Goal: Transaction & Acquisition: Obtain resource

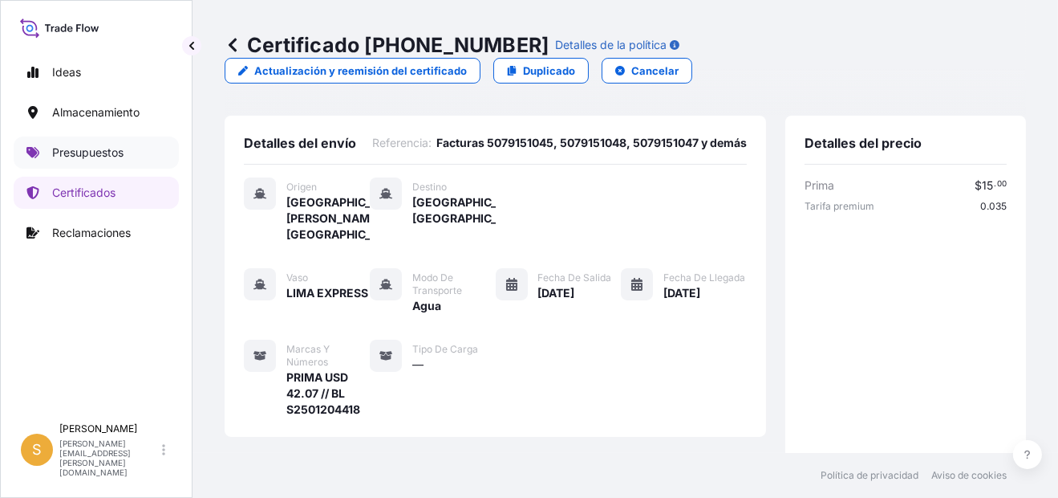
click at [119, 164] on link "Presupuestos" at bounding box center [96, 152] width 165 height 32
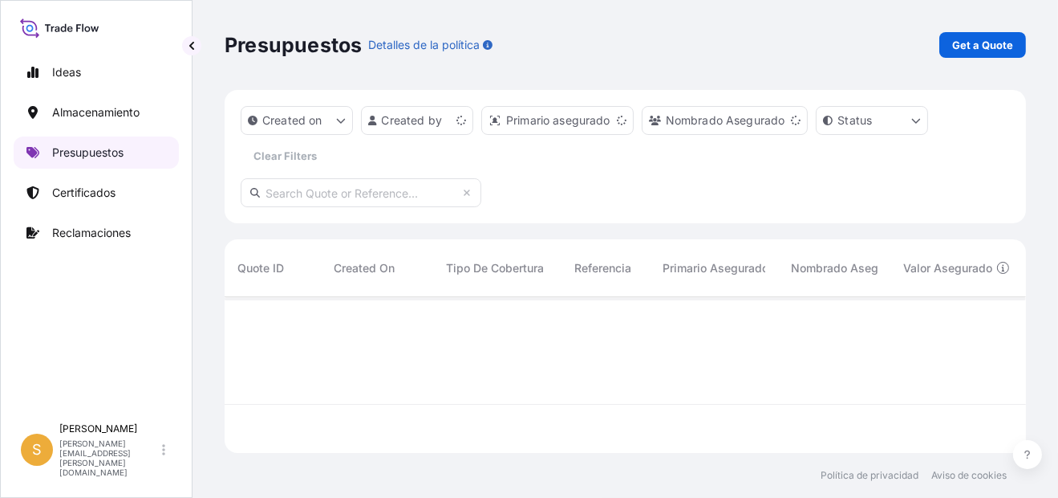
scroll to position [152, 789]
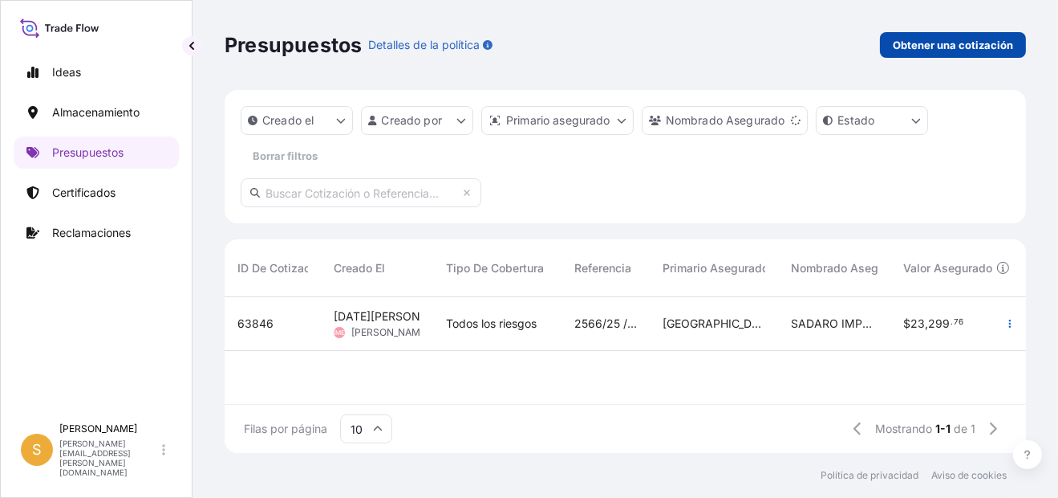
click at [912, 45] on p "Obtener una cotización" at bounding box center [953, 45] width 120 height 16
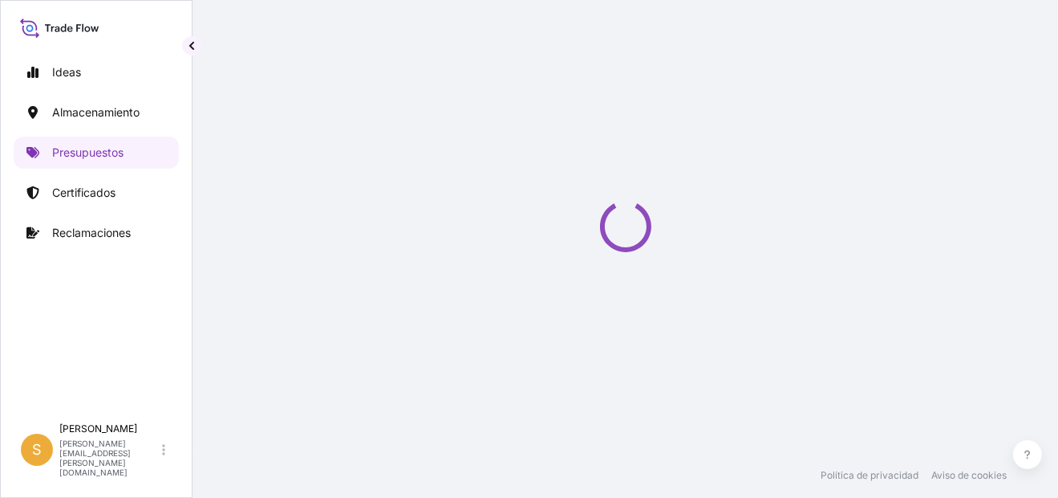
select select "Water"
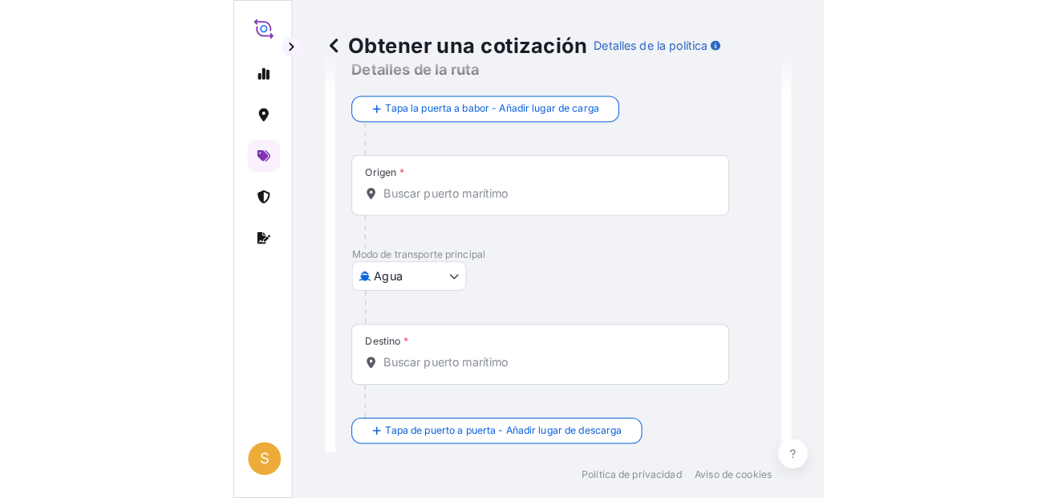
scroll to position [25, 0]
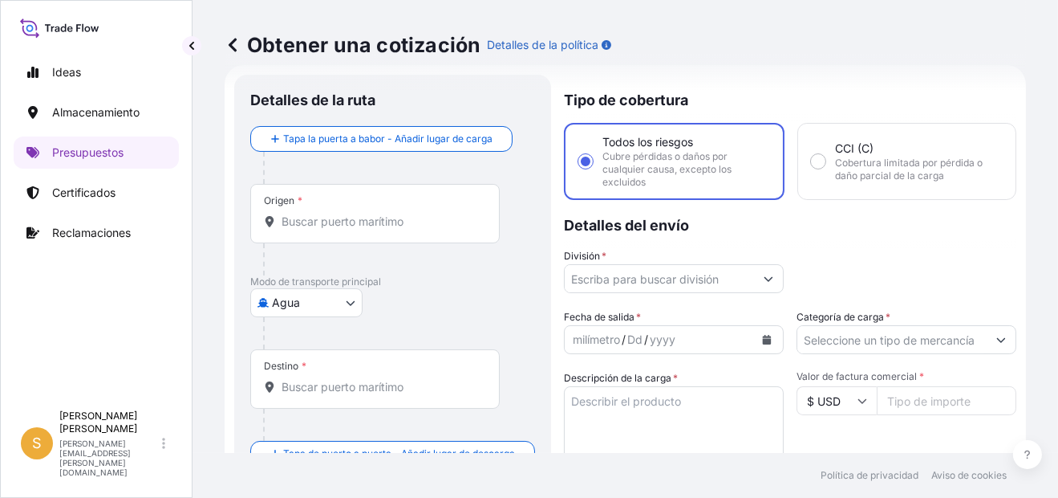
click at [384, 229] on div "Origen *" at bounding box center [375, 213] width 250 height 59
click at [384, 229] on input "Origen *" at bounding box center [381, 221] width 198 height 16
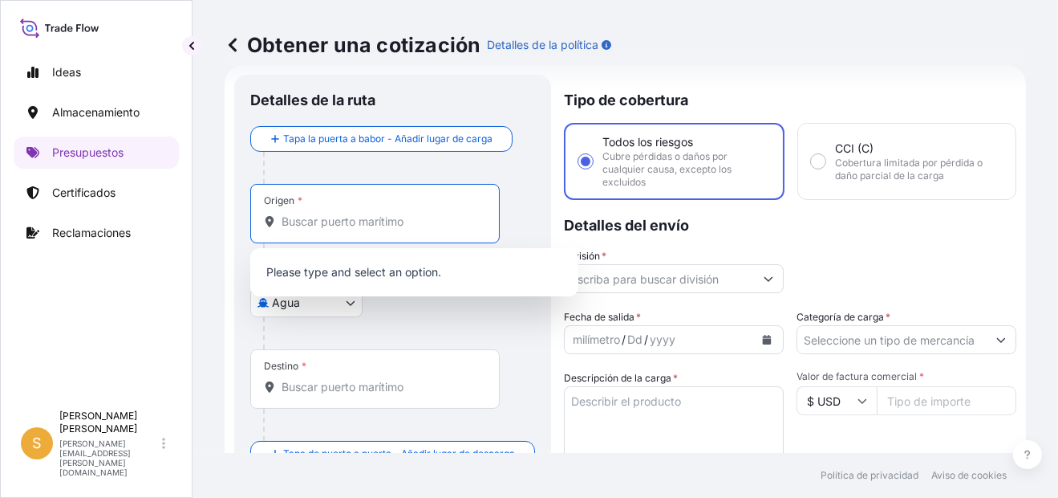
paste input "[GEOGRAPHIC_DATA]"
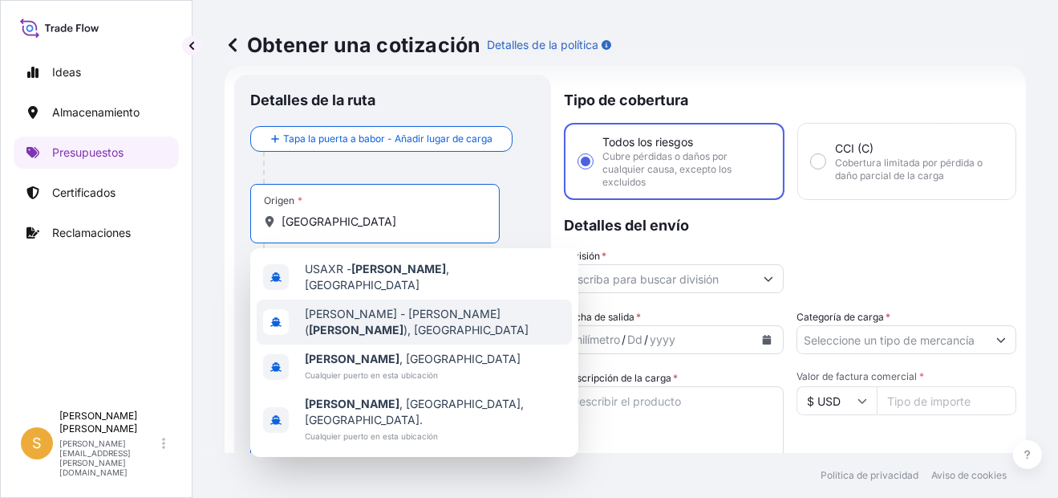
click at [490, 322] on div "[PERSON_NAME] ( [PERSON_NAME] ), [GEOGRAPHIC_DATA]" at bounding box center [414, 321] width 315 height 45
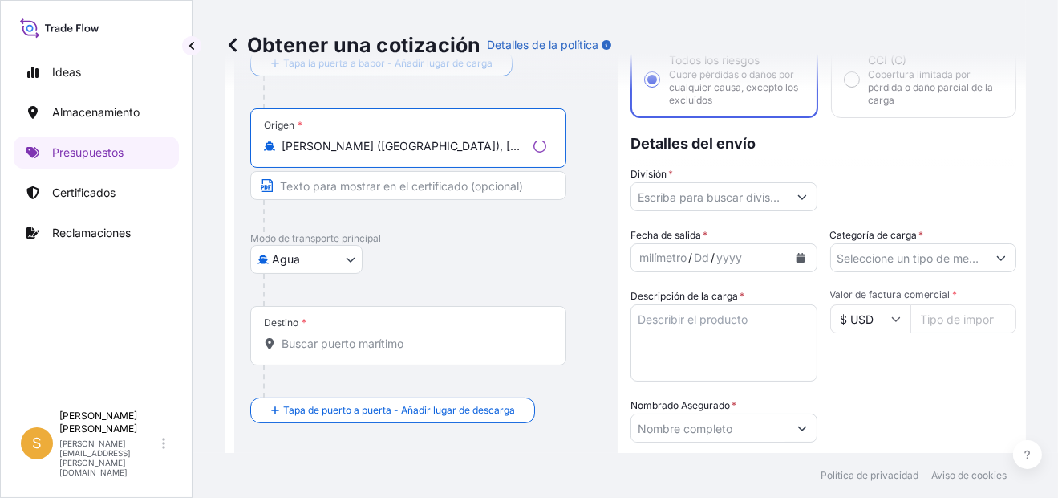
scroll to position [186, 0]
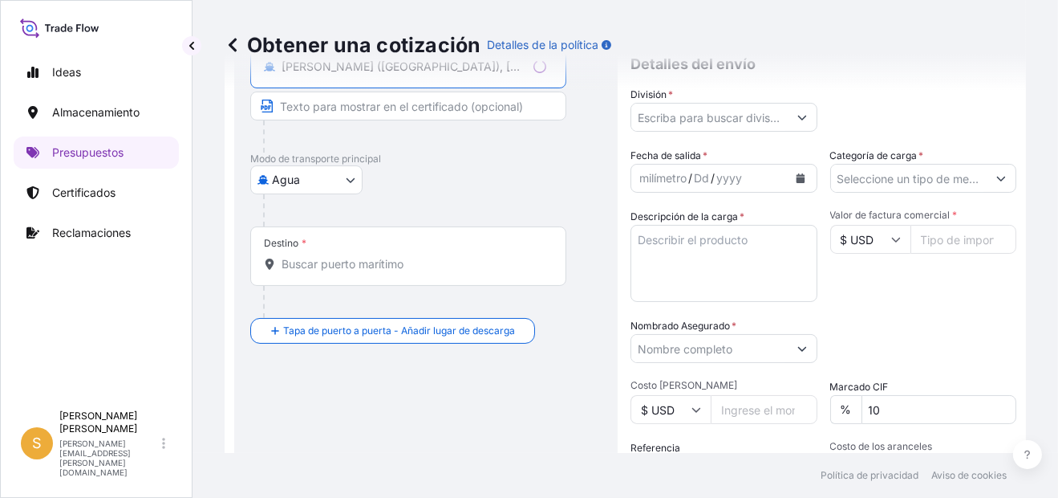
type input "[PERSON_NAME] ([GEOGRAPHIC_DATA]), [GEOGRAPHIC_DATA]"
click at [416, 270] on input "Destino *" at bounding box center [414, 264] width 265 height 16
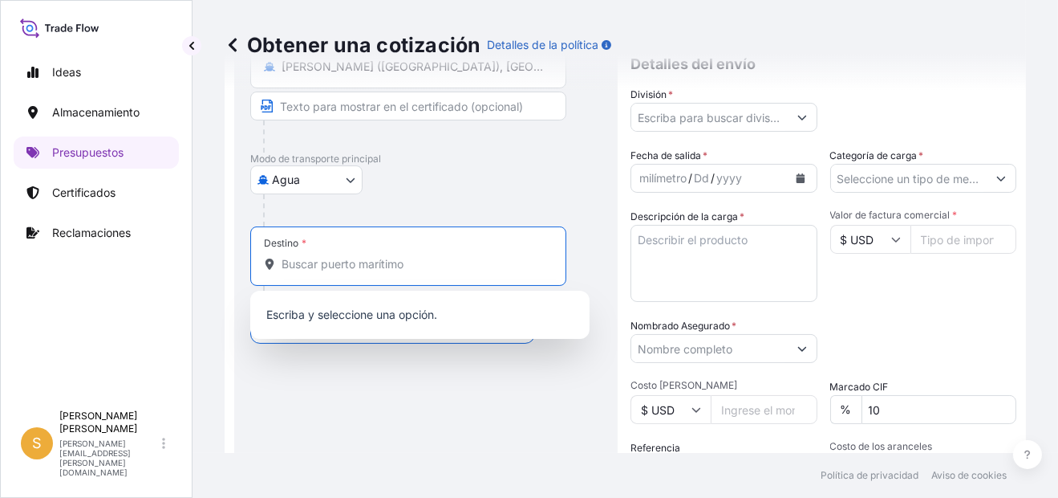
type input "L"
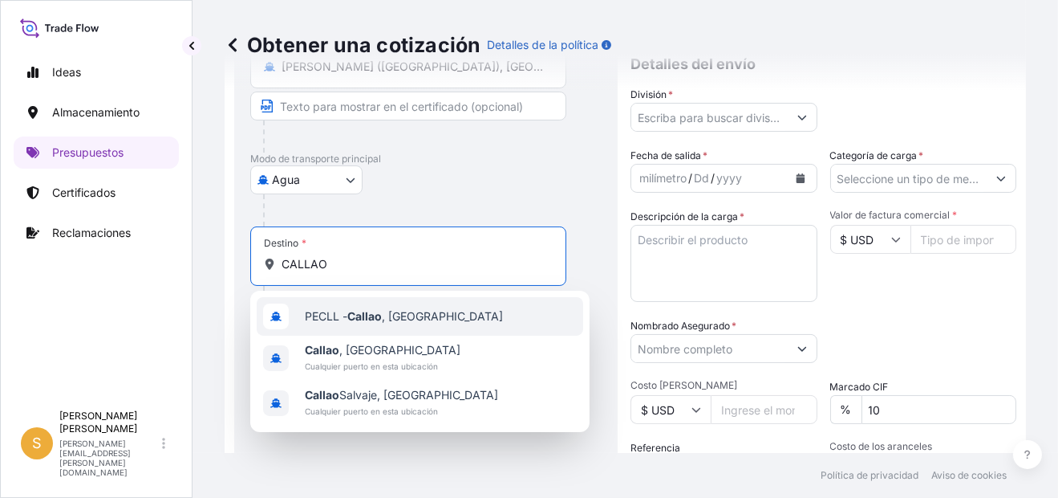
click at [402, 306] on div "PECLL - [GEOGRAPHIC_DATA] , [GEOGRAPHIC_DATA]" at bounding box center [420, 316] width 327 height 39
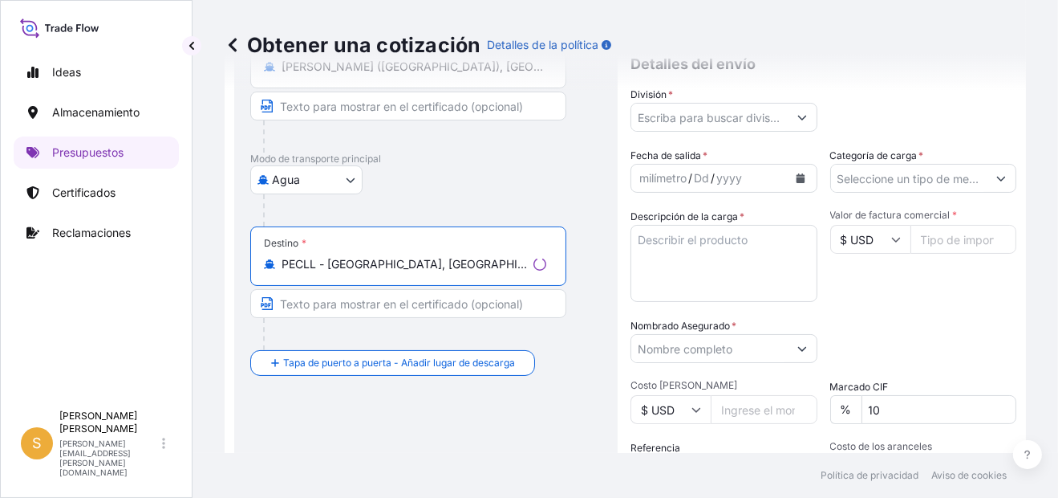
type input "PECLL - [GEOGRAPHIC_DATA], [GEOGRAPHIC_DATA]"
click at [660, 128] on input "División *" at bounding box center [710, 117] width 156 height 29
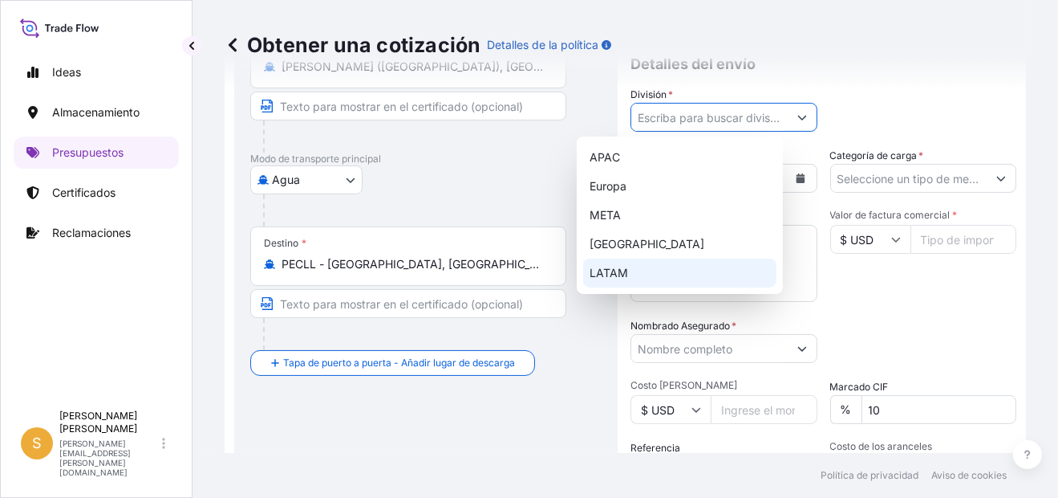
click at [653, 266] on div "LATAM" at bounding box center [679, 272] width 193 height 29
type input "LATAM"
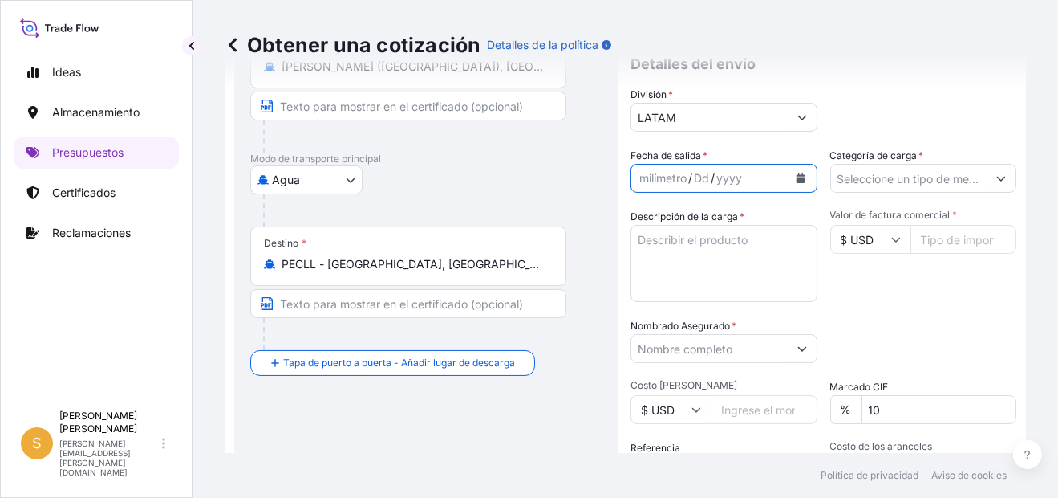
click at [796, 180] on icon "Calendario" at bounding box center [800, 178] width 9 height 10
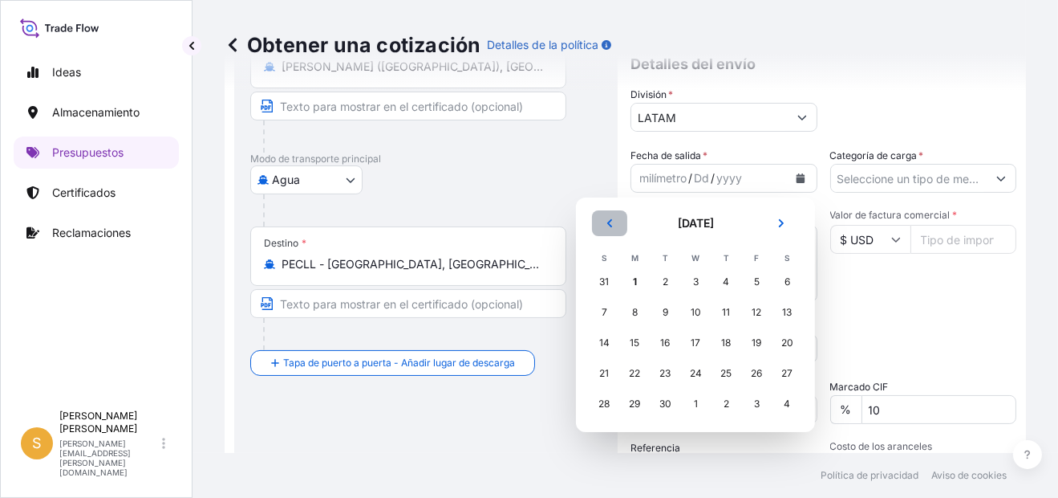
click at [613, 227] on icon "Anterior" at bounding box center [610, 223] width 10 height 10
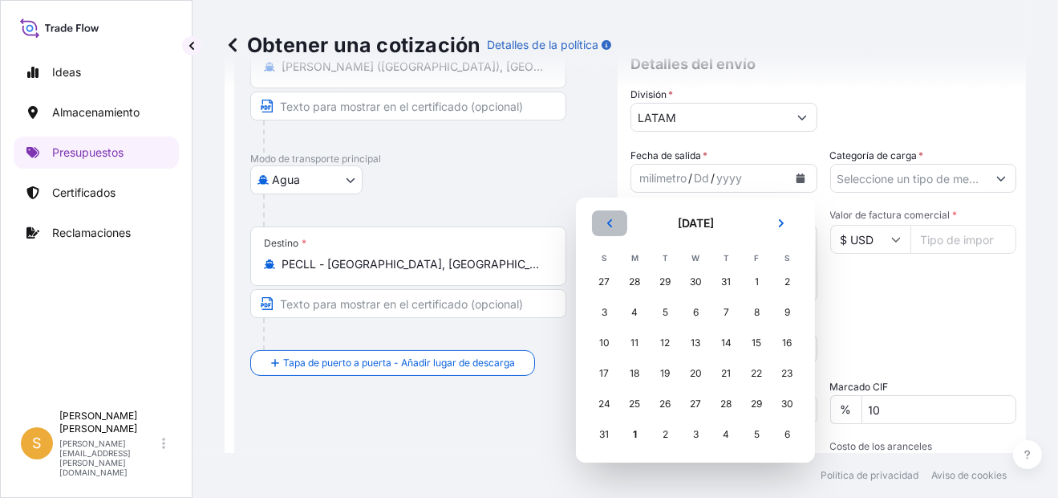
click at [613, 227] on icon "Anterior" at bounding box center [610, 223] width 10 height 10
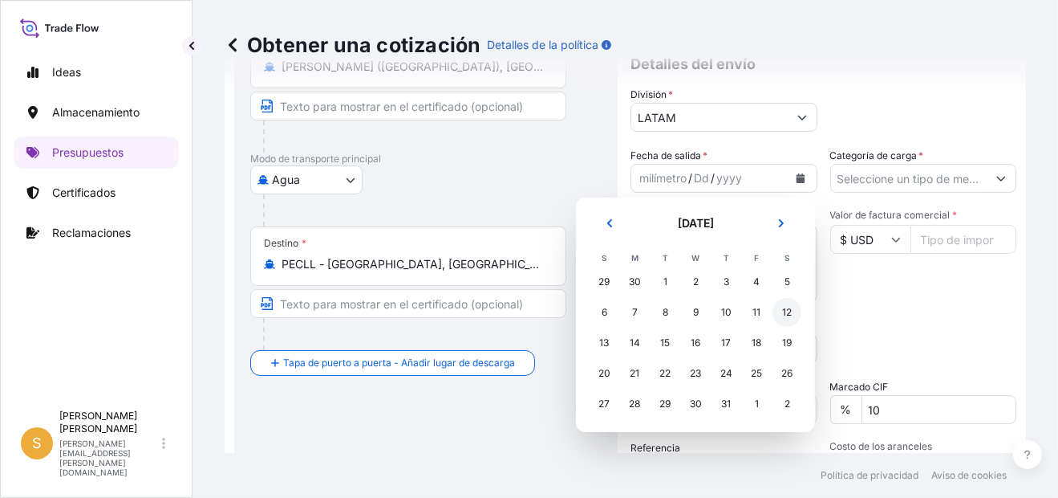
click at [779, 311] on div "12" at bounding box center [787, 312] width 29 height 29
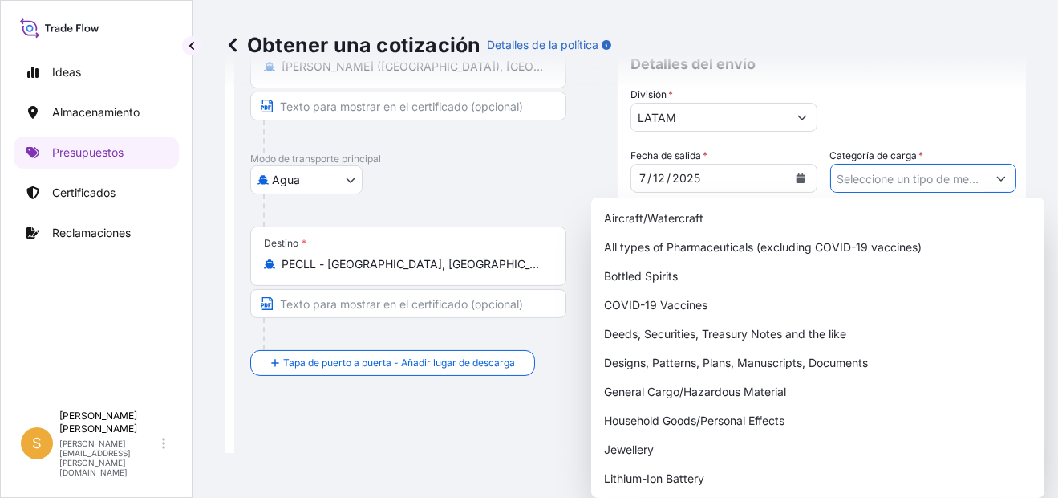
click at [920, 173] on input "Categoría de carga *" at bounding box center [909, 178] width 156 height 29
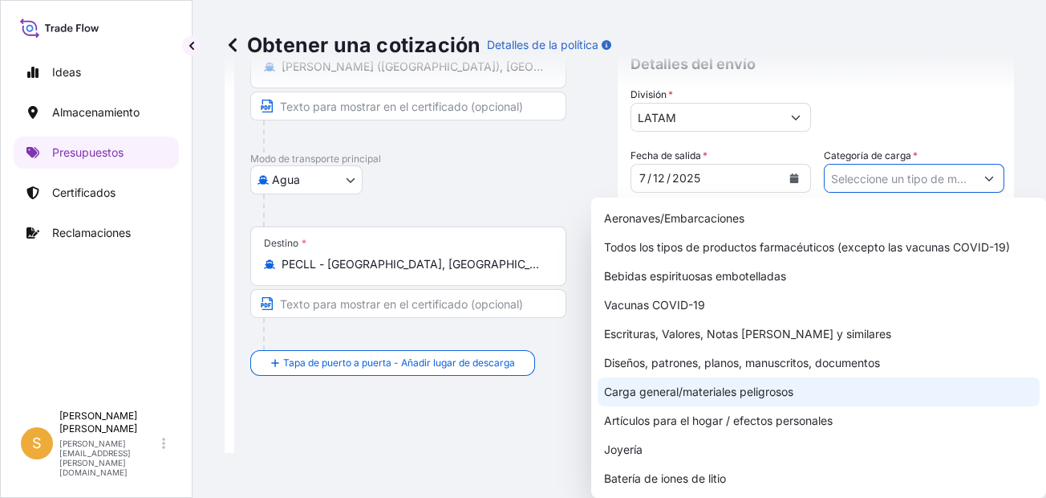
click at [831, 392] on div "Carga general/materiales peligrosos" at bounding box center [819, 391] width 442 height 29
type input "General Cargo/Hazardous Material"
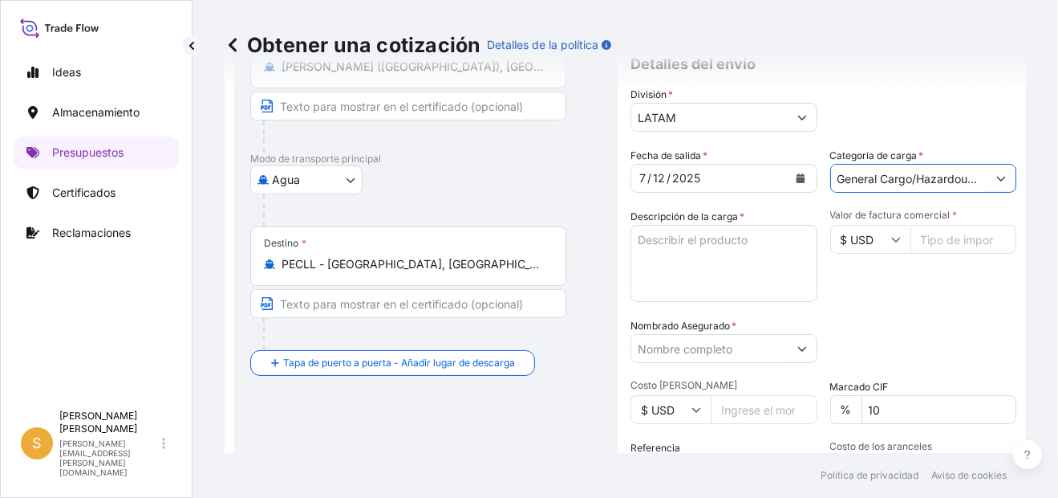
click at [652, 250] on textarea "Descripción de la carga *" at bounding box center [724, 263] width 187 height 77
type textarea "O"
click at [717, 258] on textarea "PRENDAS DE VESTIR" at bounding box center [724, 263] width 187 height 77
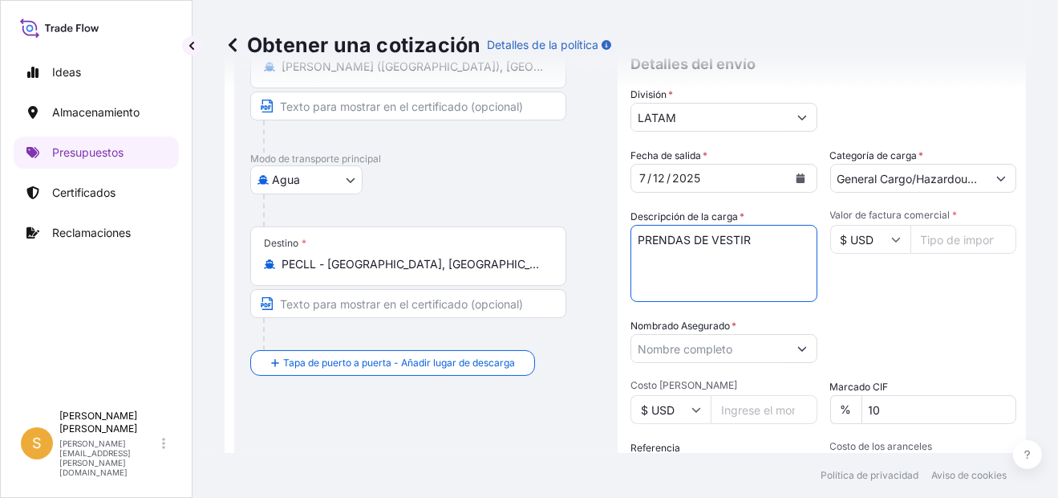
paste textarea "18 CARTONS"
type textarea "PRENDAS DE VESTIR 18 CARTONS"
click at [936, 230] on input "Valor de factura comercial *" at bounding box center [964, 239] width 107 height 29
paste input "4146.57"
type input "4146.57"
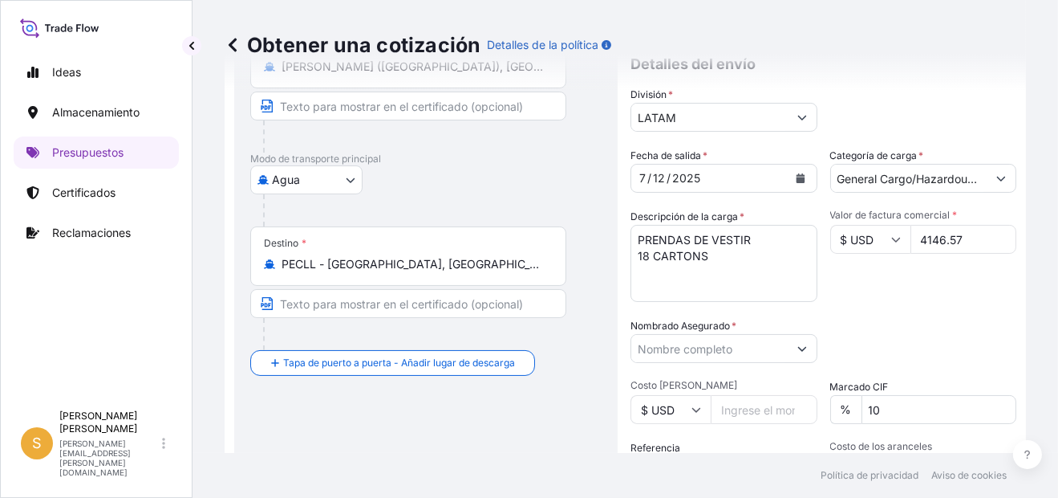
click at [702, 352] on input "Nombrado Asegurado *" at bounding box center [710, 348] width 156 height 29
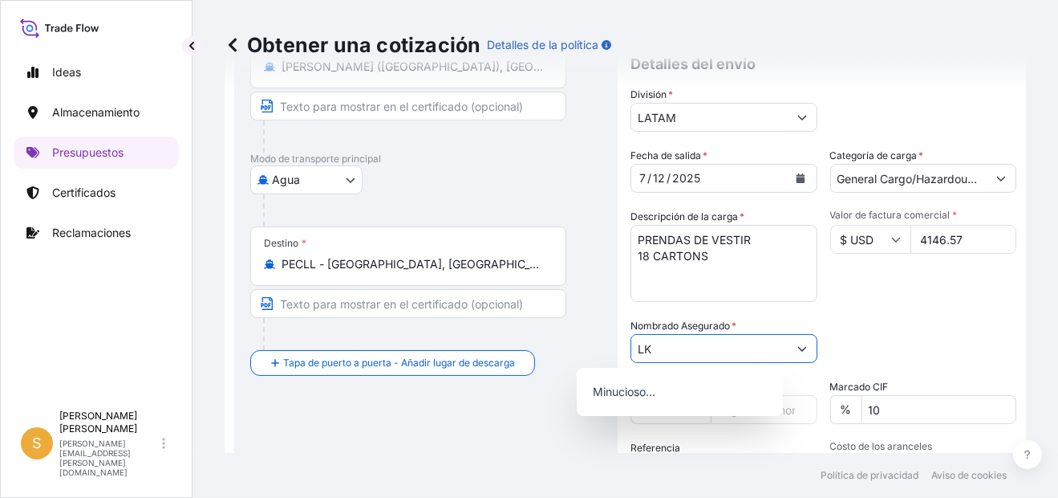
type input "L"
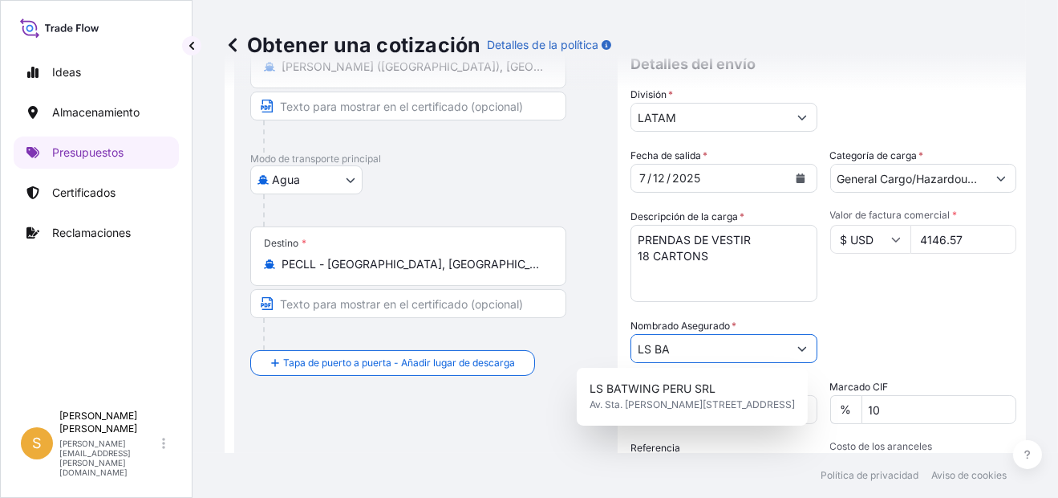
scroll to position [266, 0]
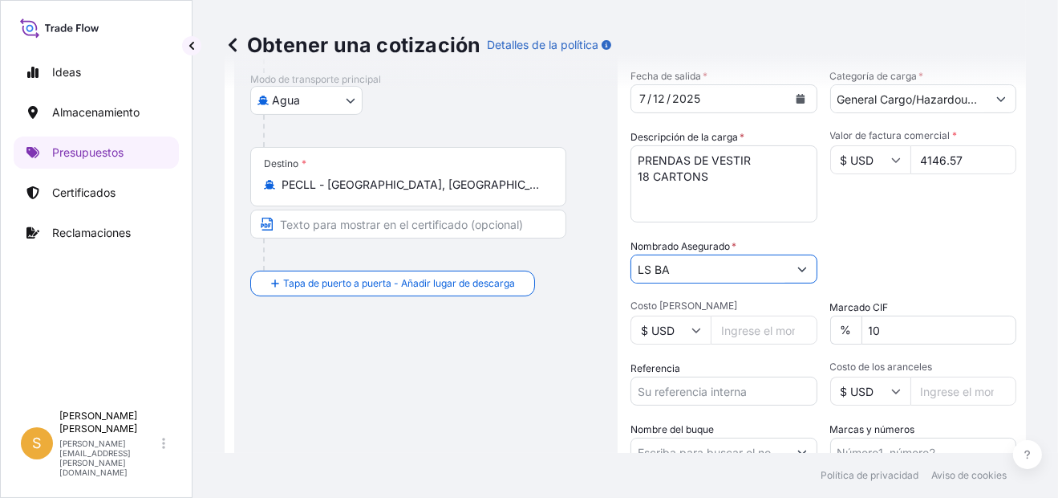
click at [649, 275] on input "LS BA" at bounding box center [710, 268] width 156 height 29
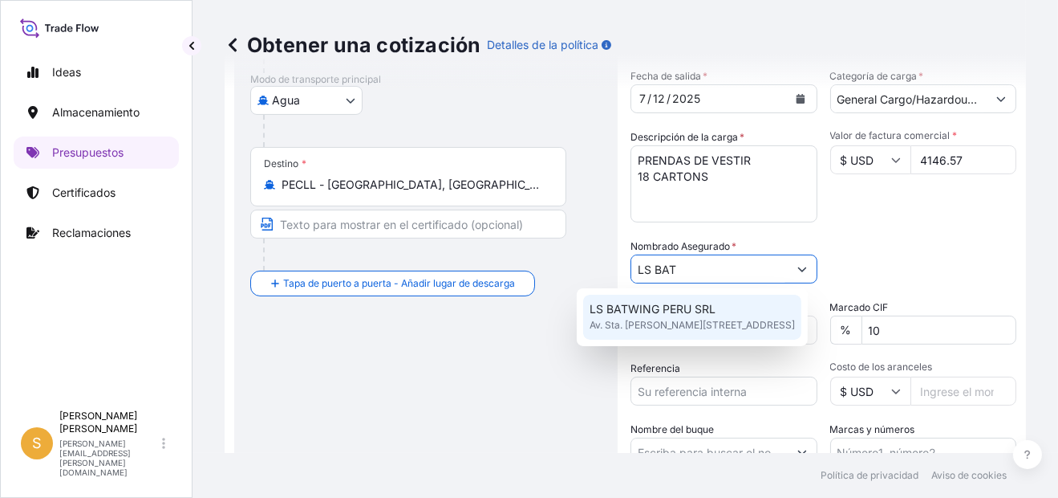
click at [661, 319] on span "Av. Sta. [PERSON_NAME][STREET_ADDRESS]" at bounding box center [692, 325] width 205 height 16
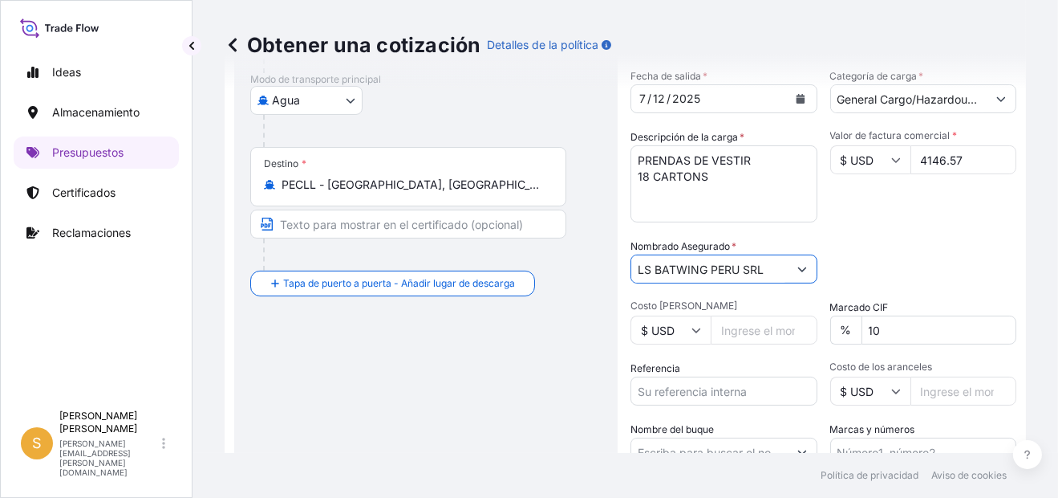
type input "LS BATWING PERU SRL"
click at [873, 255] on div "Packing Category Type to search a container mode Seleccione primero un medio de…" at bounding box center [924, 260] width 187 height 45
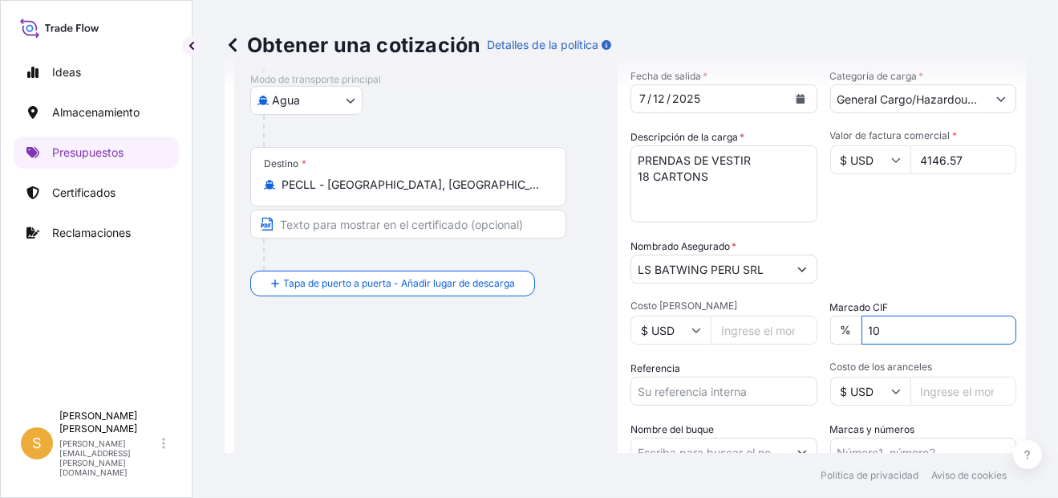
drag, startPoint x: 863, startPoint y: 320, endPoint x: 789, endPoint y: 326, distance: 74.8
click at [789, 326] on div "Fecha de salida * [DATE] Categoría de carga * General Cargo/Hazardous Material …" at bounding box center [824, 267] width 386 height 398
type input "0"
click at [845, 278] on div "Packing Category Type to search a container mode Seleccione primero un medio de…" at bounding box center [924, 260] width 187 height 45
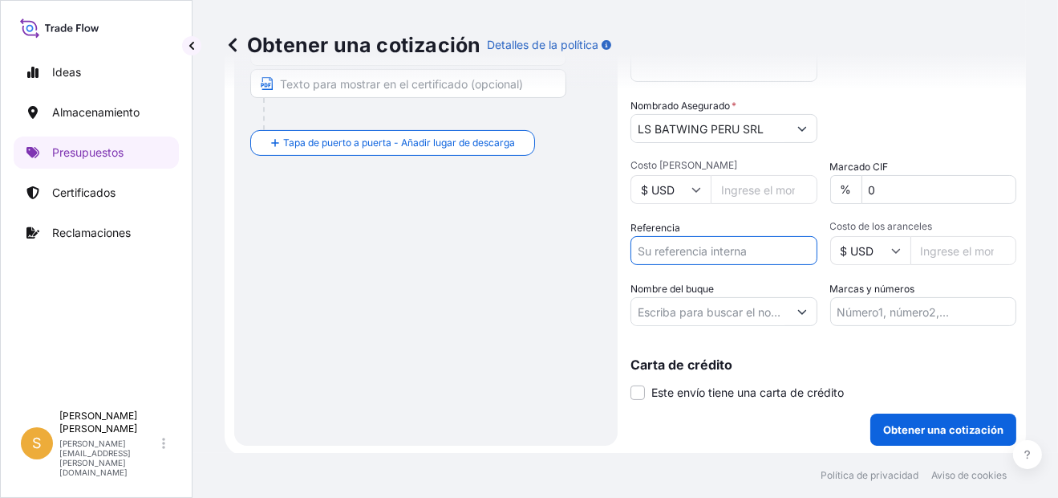
click at [660, 252] on input "Referencia" at bounding box center [724, 250] width 187 height 29
click at [636, 252] on input "Referencia" at bounding box center [724, 250] width 187 height 29
paste input "Factura 5078461590."
type input "Factura 5078461590."
click at [694, 220] on div "Referencia Factura 5078461590." at bounding box center [724, 242] width 187 height 45
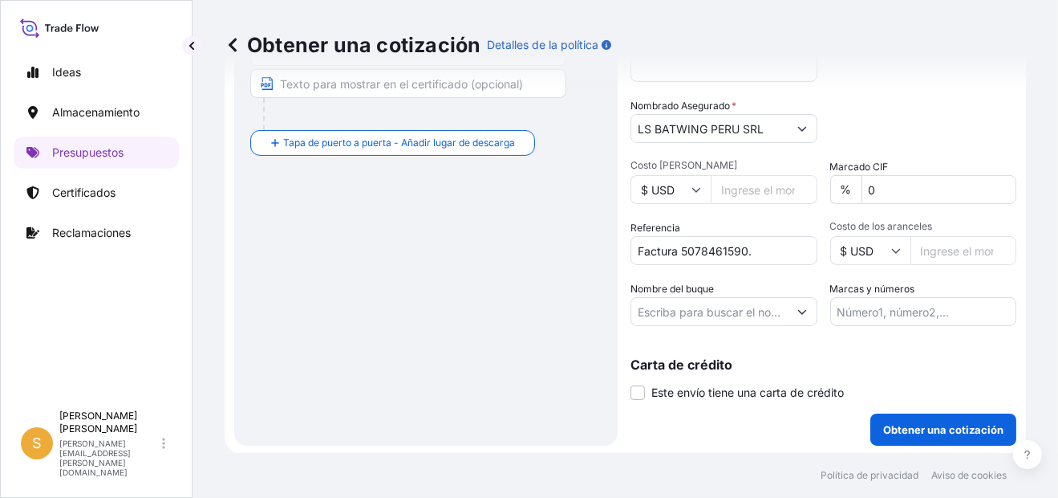
click at [680, 300] on input "Nombre del buque" at bounding box center [710, 311] width 156 height 29
click at [632, 311] on input "Nombre del buque" at bounding box center [710, 311] width 156 height 29
paste input "CMA CGM [PERSON_NAME]"
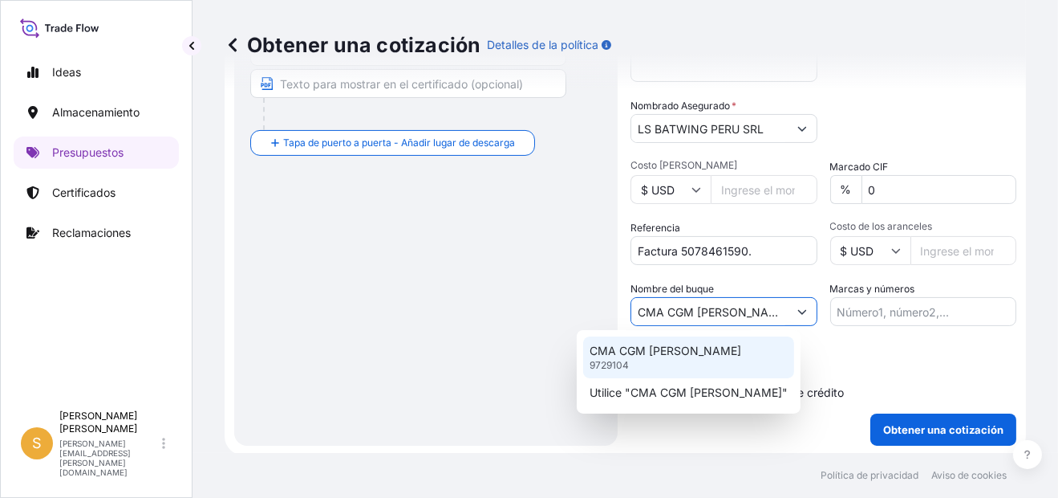
click at [617, 353] on p "CMA CGM [PERSON_NAME]" at bounding box center [666, 351] width 152 height 16
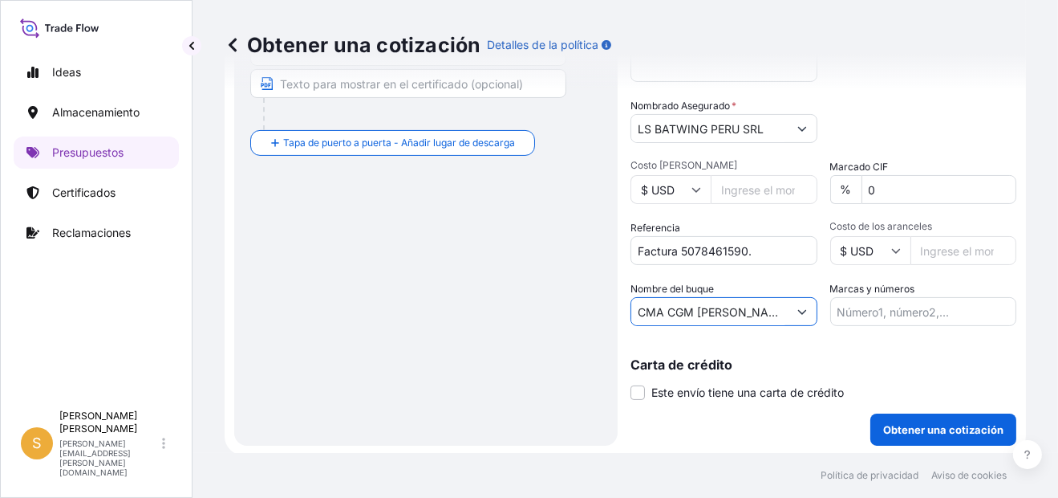
type input "CMA CGM [PERSON_NAME]"
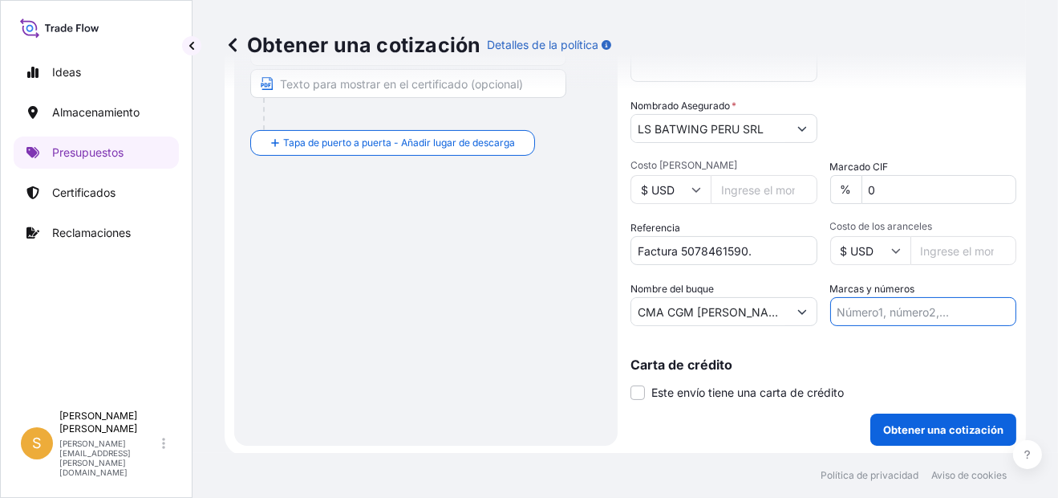
click at [887, 310] on input "Marcas y números" at bounding box center [924, 311] width 187 height 29
click at [952, 316] on input "PRIMA USD 40.00 // BL S2501155484" at bounding box center [924, 311] width 187 height 29
paste input "91518"
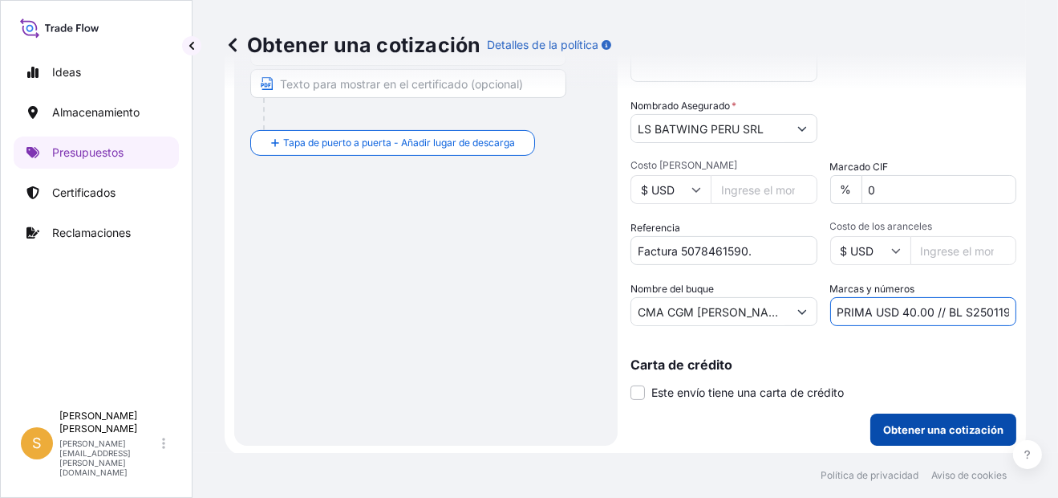
type input "PRIMA USD 40.00 // BL S2501191518"
click at [930, 428] on p "Obtener una cotización" at bounding box center [944, 429] width 120 height 16
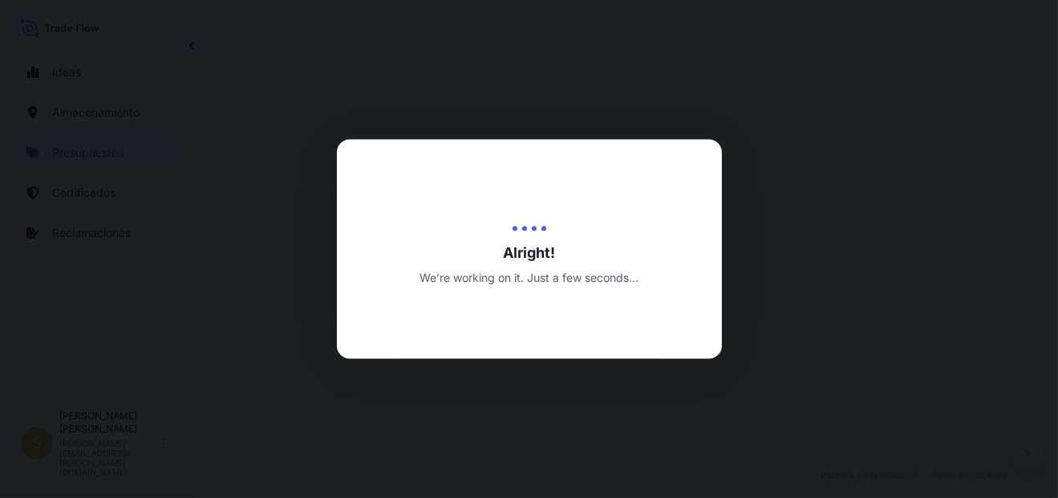
select select "Water"
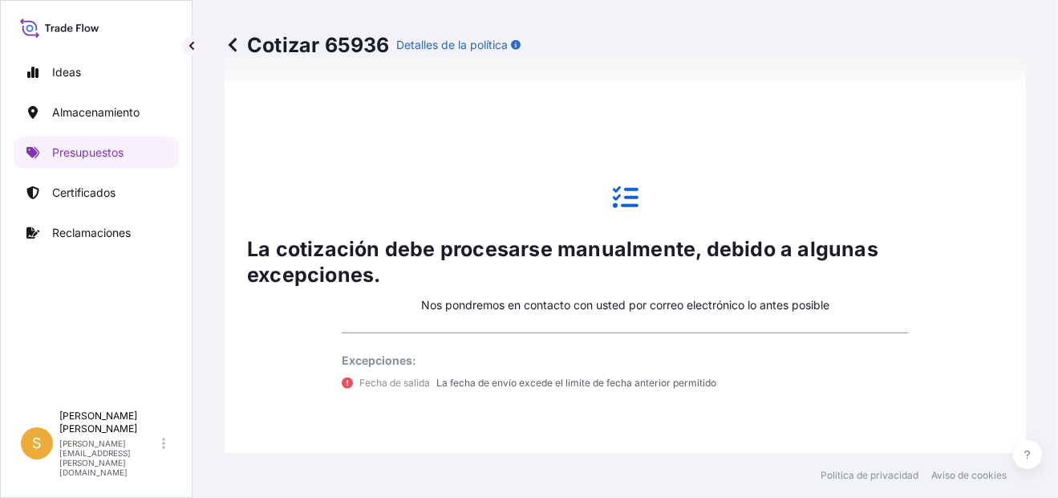
scroll to position [1115, 0]
